Goal: Communication & Community: Answer question/provide support

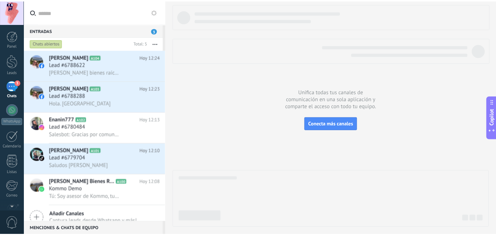
scroll to position [11, 0]
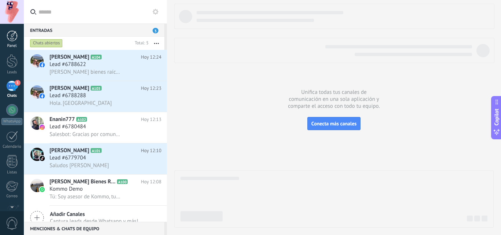
click at [12, 34] on div at bounding box center [12, 35] width 11 height 11
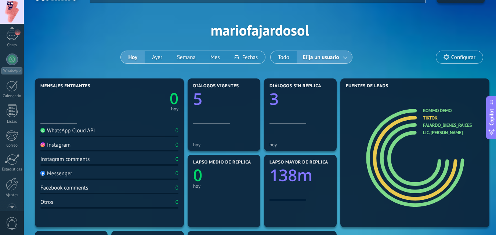
scroll to position [70, 0]
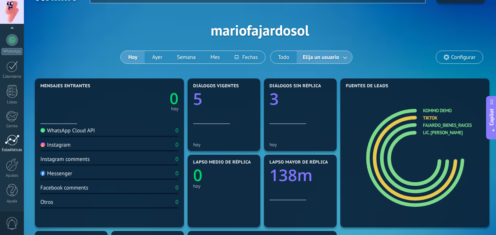
click at [10, 141] on div at bounding box center [12, 140] width 15 height 11
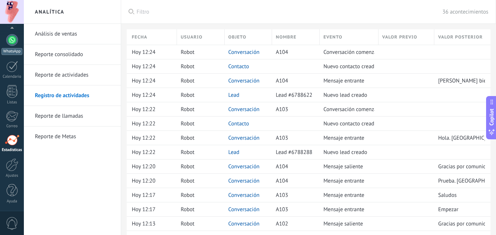
click at [10, 47] on link "WhatsApp" at bounding box center [12, 44] width 24 height 21
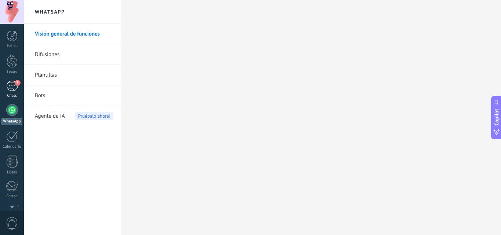
click at [12, 87] on div "3" at bounding box center [12, 86] width 12 height 11
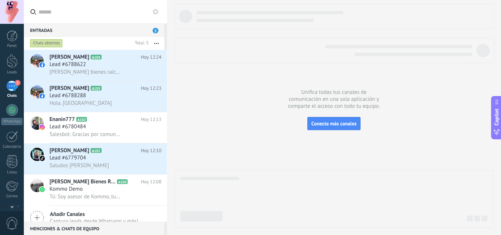
click at [12, 87] on div "3" at bounding box center [12, 86] width 12 height 11
click at [10, 40] on div at bounding box center [12, 35] width 11 height 11
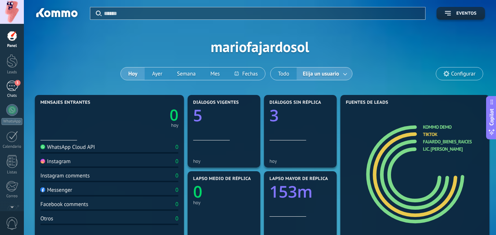
click at [13, 87] on div "3" at bounding box center [12, 86] width 12 height 11
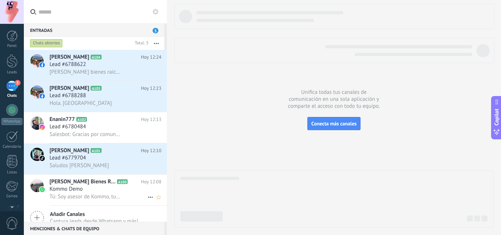
click at [72, 190] on span "Kommo Demo" at bounding box center [66, 189] width 33 height 7
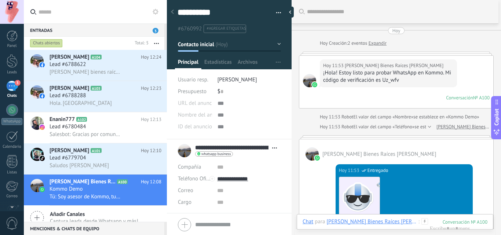
click at [376, 45] on link "Expandir" at bounding box center [378, 43] width 18 height 7
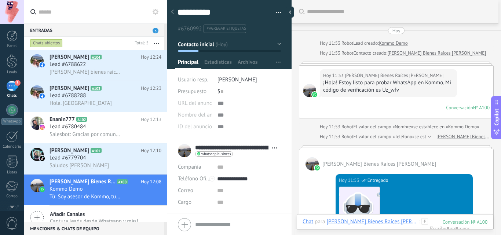
click at [158, 43] on button "button" at bounding box center [157, 43] width 16 height 13
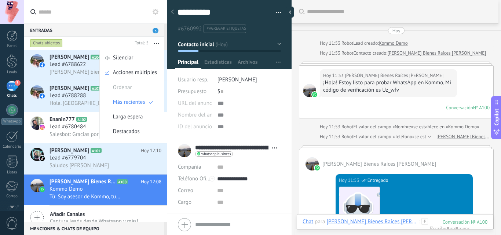
click at [98, 30] on div "Entradas 3" at bounding box center [94, 29] width 141 height 13
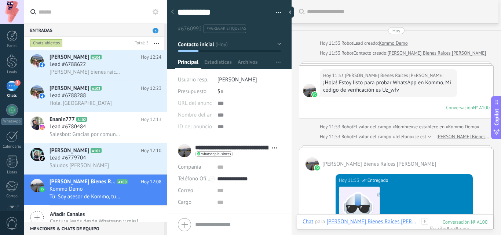
click at [13, 163] on div at bounding box center [12, 161] width 11 height 13
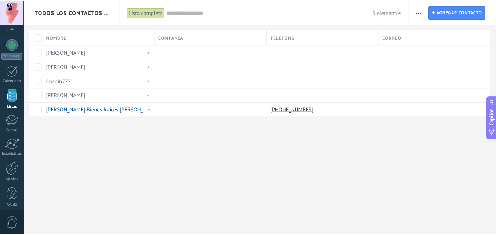
scroll to position [70, 0]
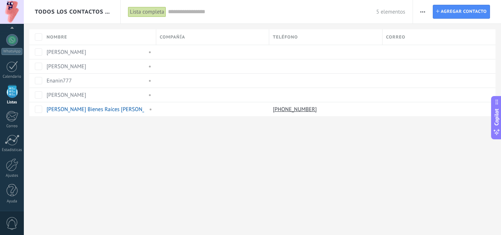
click at [13, 208] on div "Panel Leads 3 Chats WhatsApp Clientes" at bounding box center [12, 85] width 24 height 251
click at [12, 168] on div at bounding box center [12, 165] width 12 height 13
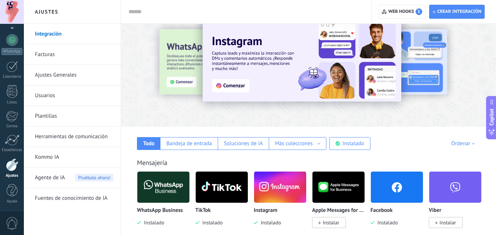
scroll to position [27, 0]
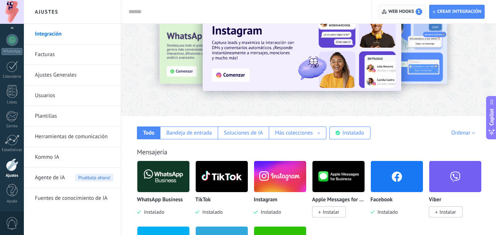
click at [408, 11] on span "Web hooks 1" at bounding box center [405, 11] width 34 height 7
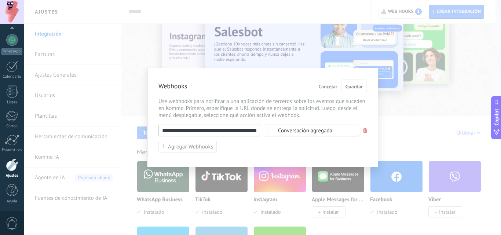
click at [323, 88] on span "Cancelar" at bounding box center [328, 86] width 19 height 5
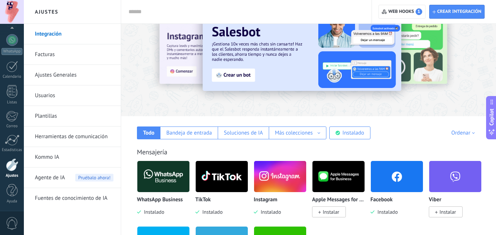
click at [57, 180] on span "Agente de IA" at bounding box center [50, 178] width 30 height 21
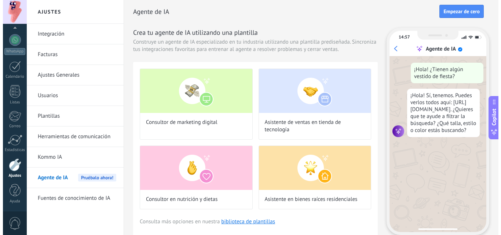
scroll to position [25, 0]
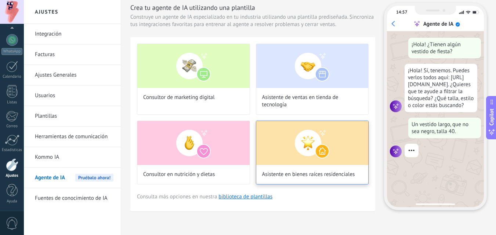
click at [306, 148] on img at bounding box center [312, 143] width 112 height 44
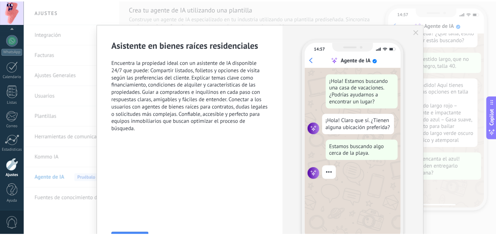
scroll to position [88, 0]
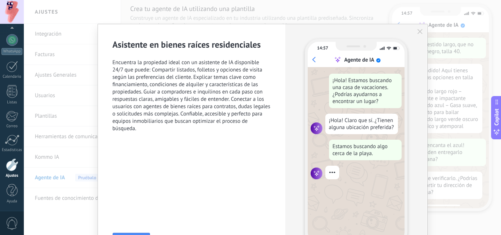
click at [498, 185] on div "Asistente en bienes raíces residenciales Encuentra la propiedad ideal con un as…" at bounding box center [262, 117] width 477 height 235
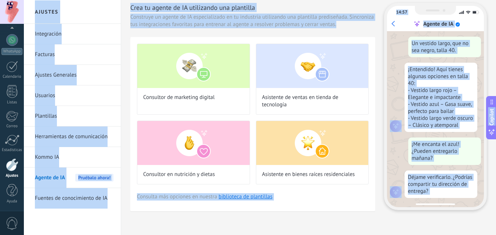
drag, startPoint x: 498, startPoint y: 185, endPoint x: 501, endPoint y: 197, distance: 13.2
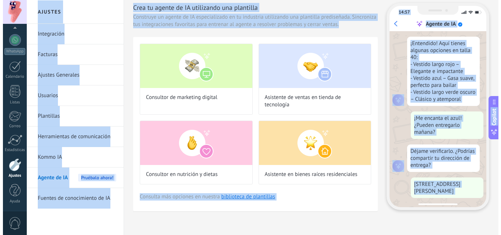
scroll to position [133, 0]
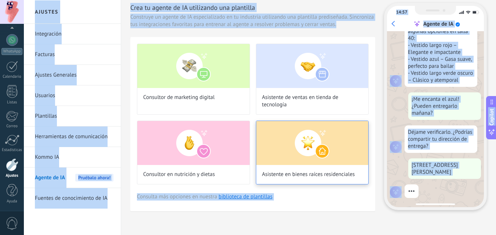
click at [292, 142] on img at bounding box center [312, 143] width 112 height 44
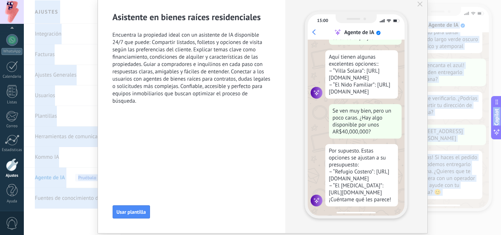
scroll to position [116, 0]
click at [131, 208] on button "Usar plantilla" at bounding box center [131, 212] width 37 height 13
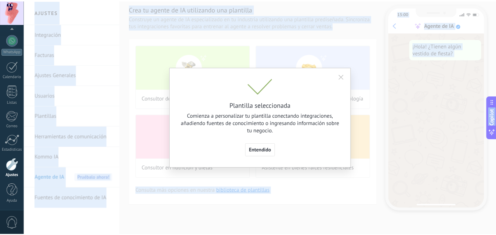
scroll to position [0, 0]
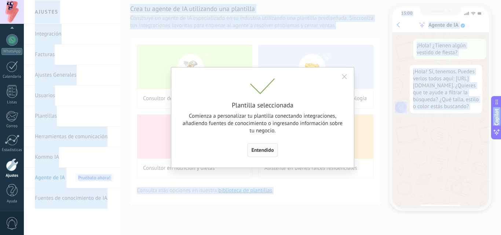
click at [262, 153] on span "Entendido" at bounding box center [263, 150] width 22 height 5
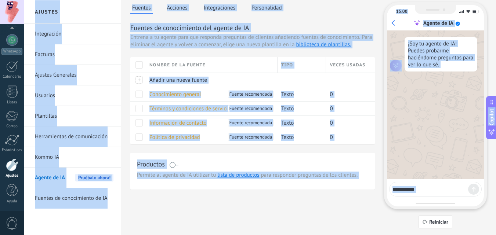
click at [352, 150] on div "Fuentes de conocimiento del agente de IA Entrena a tu agente para que responda …" at bounding box center [252, 106] width 244 height 167
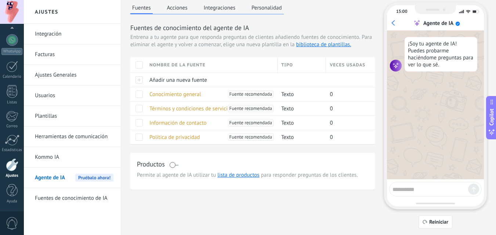
click at [177, 7] on button "Acciones" at bounding box center [177, 7] width 24 height 11
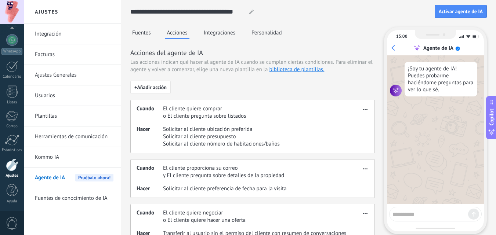
click at [210, 33] on button "Integraciones" at bounding box center [220, 32] width 36 height 11
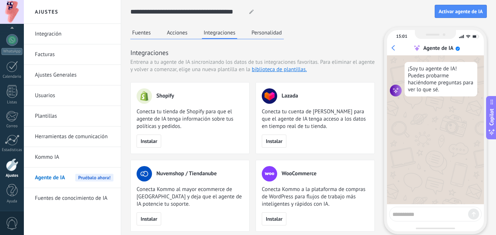
click at [267, 33] on button "Personalidad" at bounding box center [267, 32] width 34 height 11
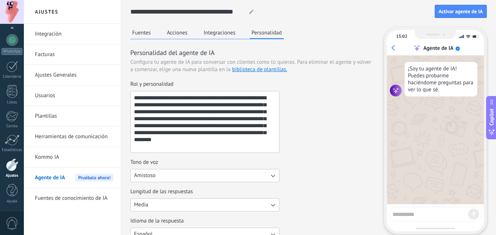
click at [139, 31] on button "Fuentes" at bounding box center [141, 32] width 22 height 11
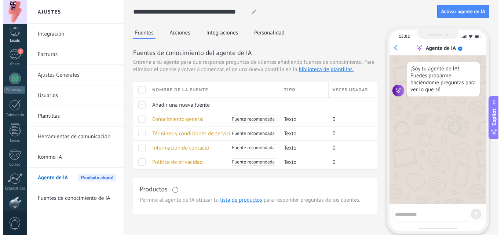
scroll to position [29, 0]
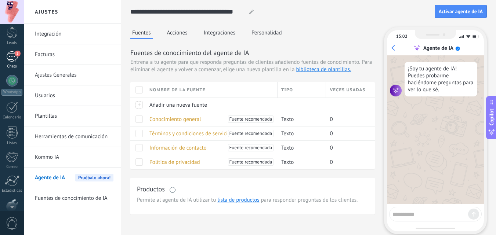
click at [11, 56] on div "3" at bounding box center [12, 56] width 12 height 11
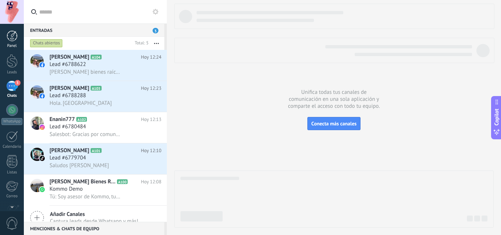
click at [12, 37] on div at bounding box center [12, 35] width 11 height 11
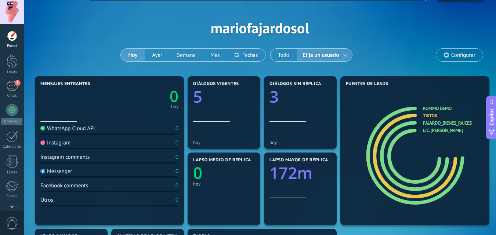
scroll to position [18, 0]
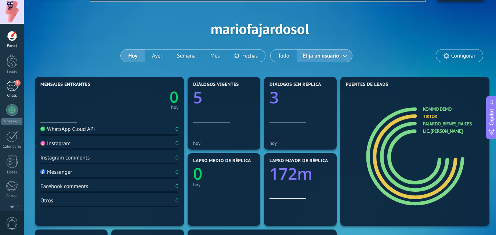
click at [12, 86] on div "3" at bounding box center [12, 86] width 12 height 11
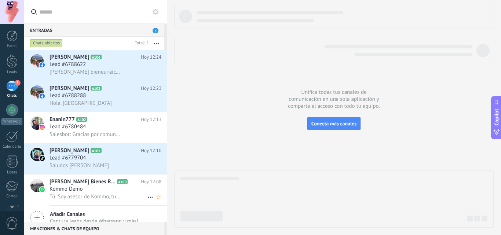
click at [80, 192] on span "Kommo Demo" at bounding box center [66, 189] width 33 height 7
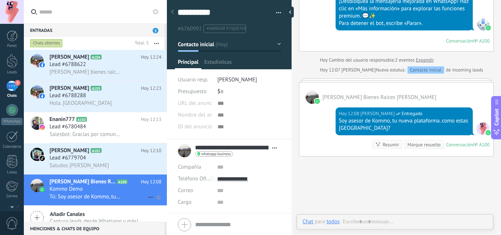
scroll to position [11, 0]
click at [499, 119] on span "Copilot" at bounding box center [496, 117] width 7 height 17
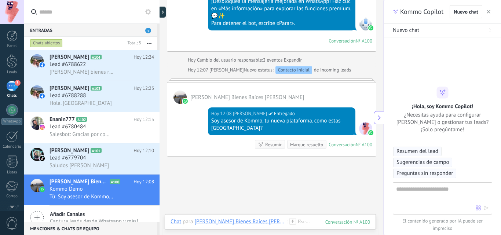
type textarea "**********"
click at [405, 197] on textarea at bounding box center [436, 198] width 80 height 26
type textarea "**********"
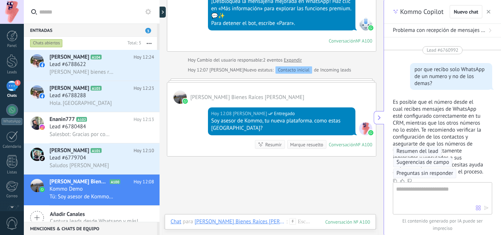
scroll to position [57, 0]
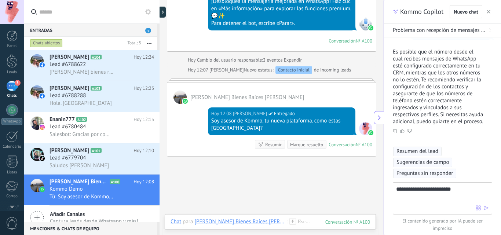
click at [432, 192] on textarea "**********" at bounding box center [436, 198] width 80 height 26
click at [424, 196] on textarea "**********" at bounding box center [436, 198] width 80 height 26
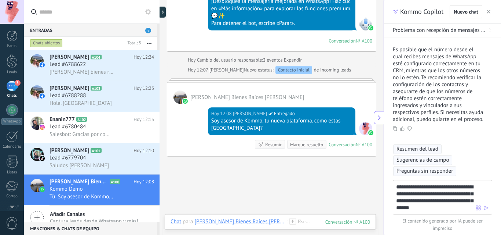
type textarea "**********"
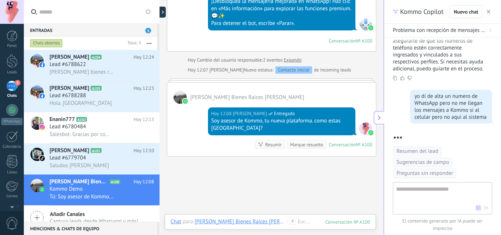
scroll to position [733, 0]
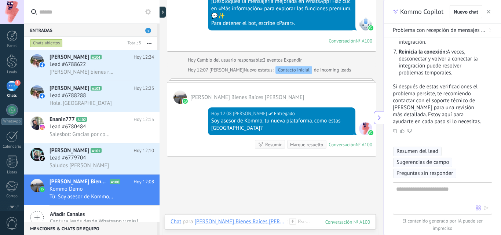
click at [379, 117] on icon at bounding box center [380, 118] width 6 height 6
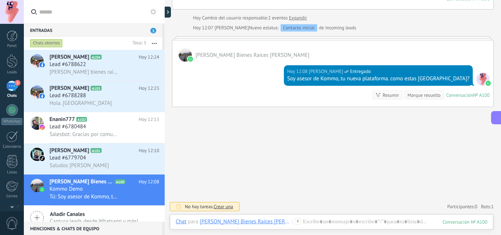
scroll to position [456, 0]
click at [498, 118] on icon at bounding box center [497, 118] width 8 height 8
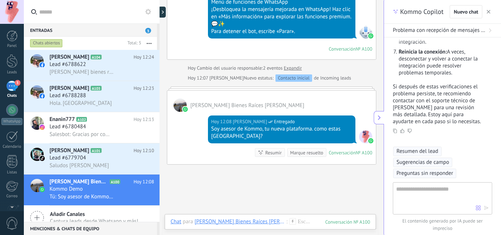
click at [431, 192] on textarea at bounding box center [436, 198] width 80 height 26
type textarea "**********"
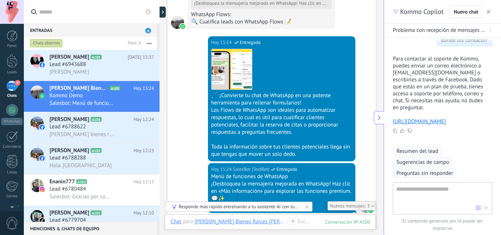
scroll to position [755, 0]
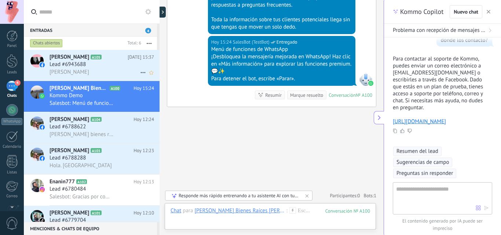
click at [115, 72] on div "[PERSON_NAME]" at bounding box center [102, 72] width 105 height 8
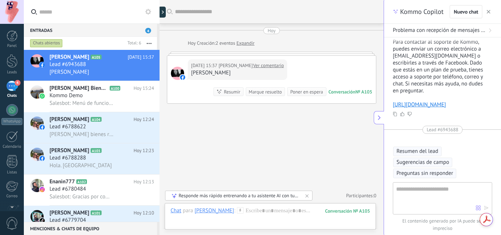
click at [253, 66] on link "Ver comentario" at bounding box center [268, 65] width 31 height 7
click at [265, 212] on div at bounding box center [271, 218] width 200 height 22
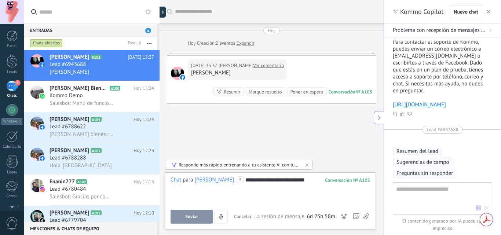
click at [192, 214] on span "Enviar" at bounding box center [191, 216] width 13 height 5
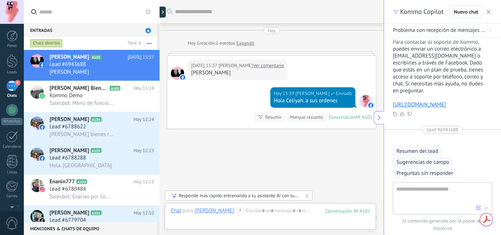
scroll to position [22, 0]
